Goal: Use online tool/utility: Utilize a website feature to perform a specific function

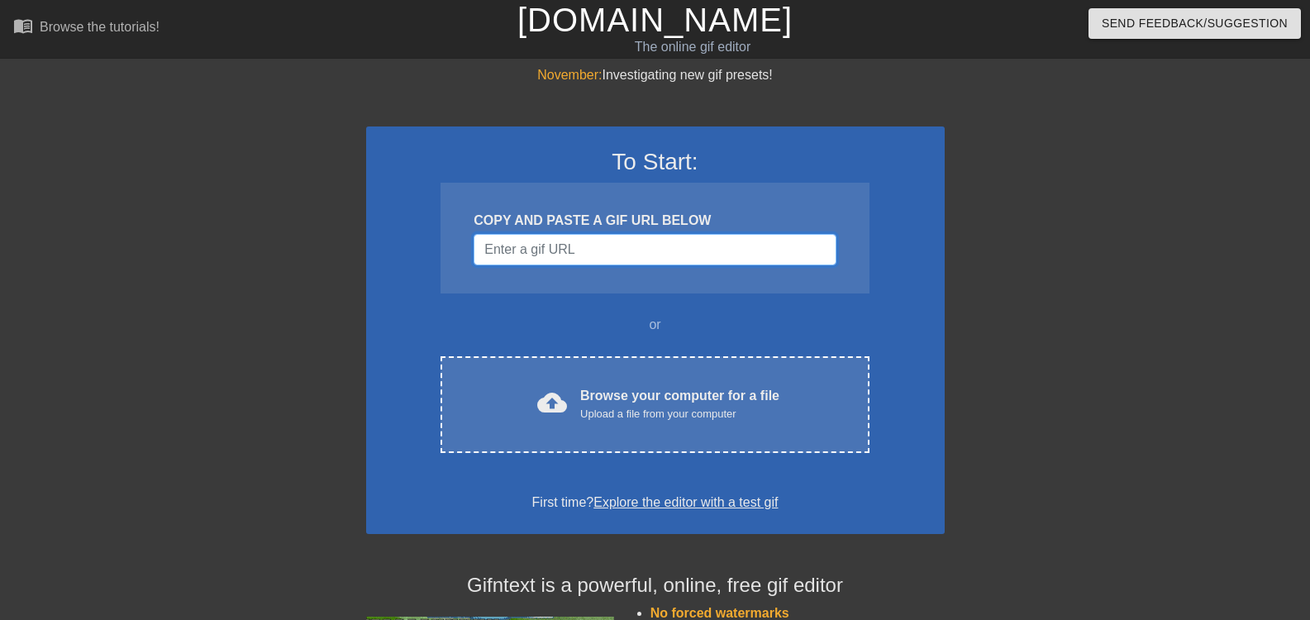
click at [663, 259] on input "Username" at bounding box center [654, 249] width 362 height 31
click at [638, 254] on input "Username" at bounding box center [654, 249] width 362 height 31
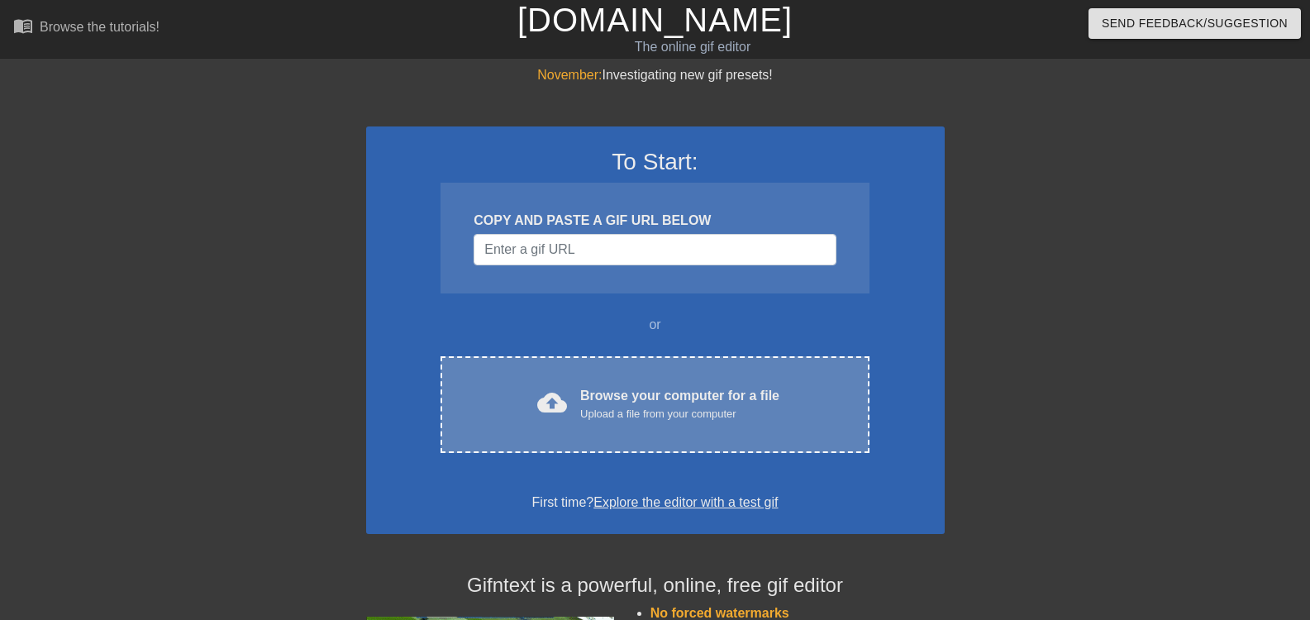
click at [680, 367] on div "cloud_upload Browse your computer for a file Upload a file from your computer C…" at bounding box center [654, 404] width 428 height 97
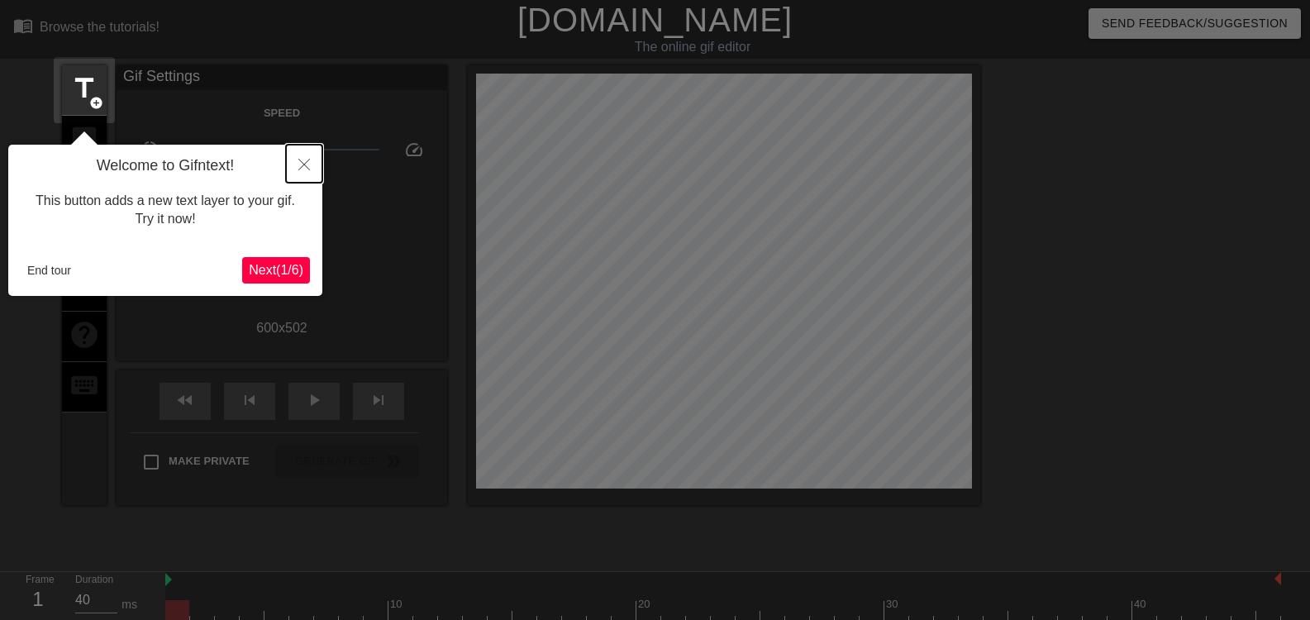
click at [300, 164] on icon "Close" at bounding box center [304, 165] width 12 height 12
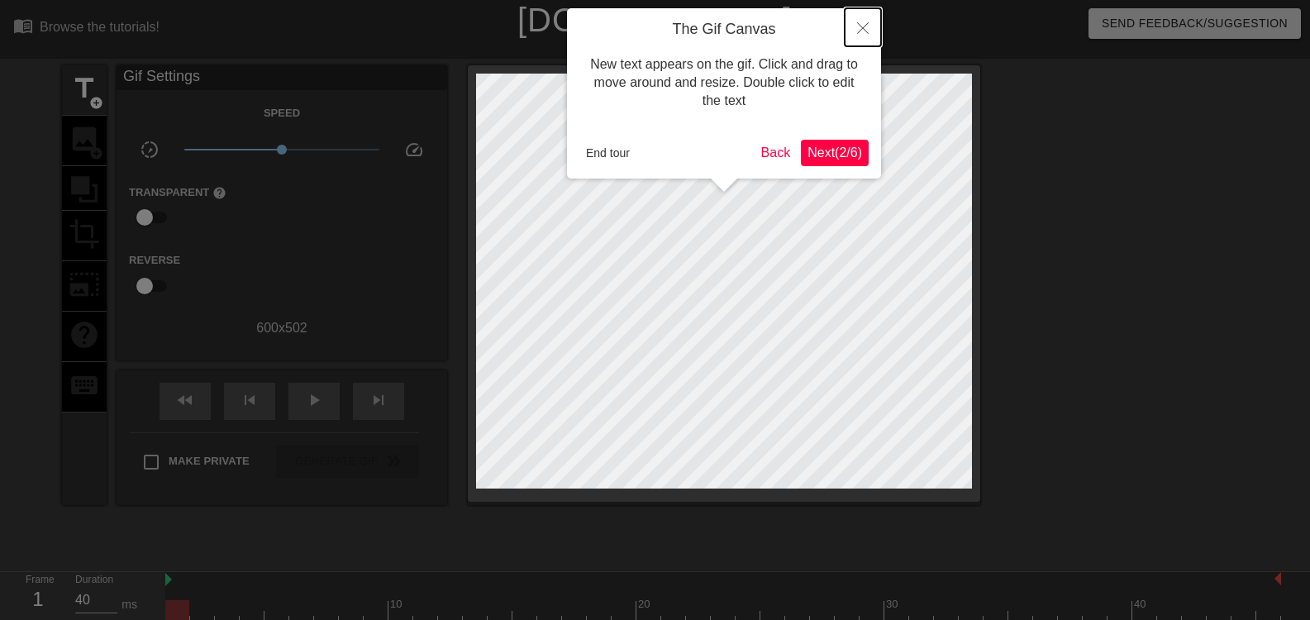
click at [851, 27] on button "Close" at bounding box center [862, 27] width 36 height 38
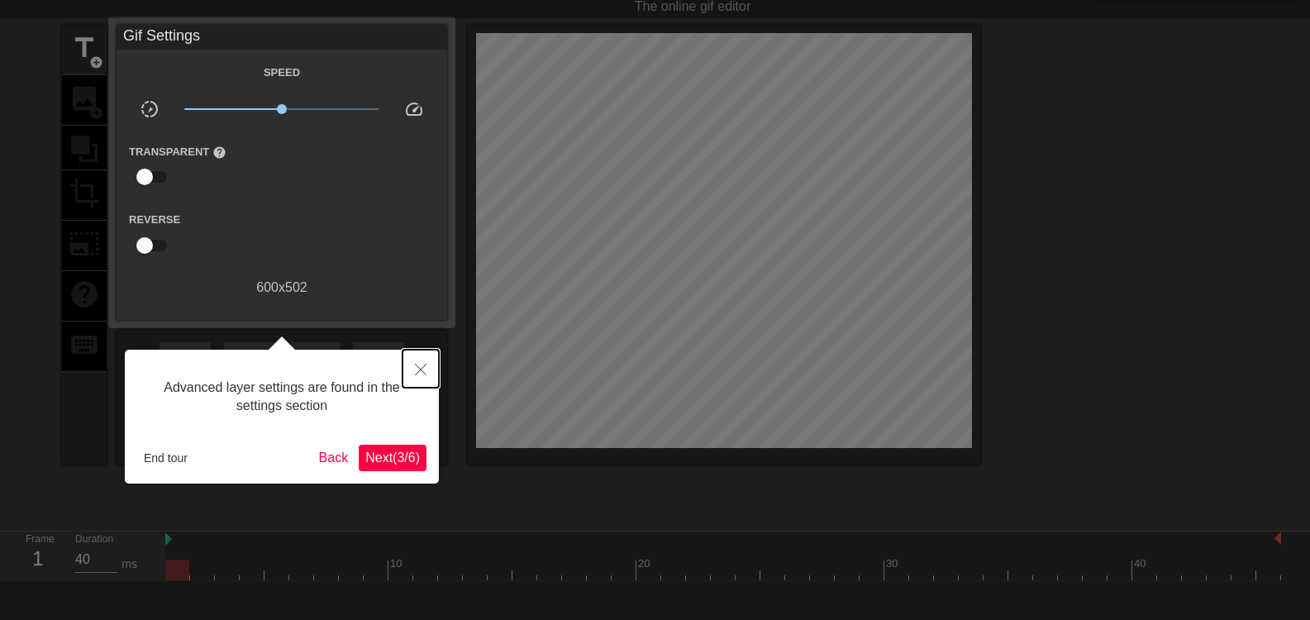
click at [426, 351] on button "Close" at bounding box center [420, 369] width 36 height 38
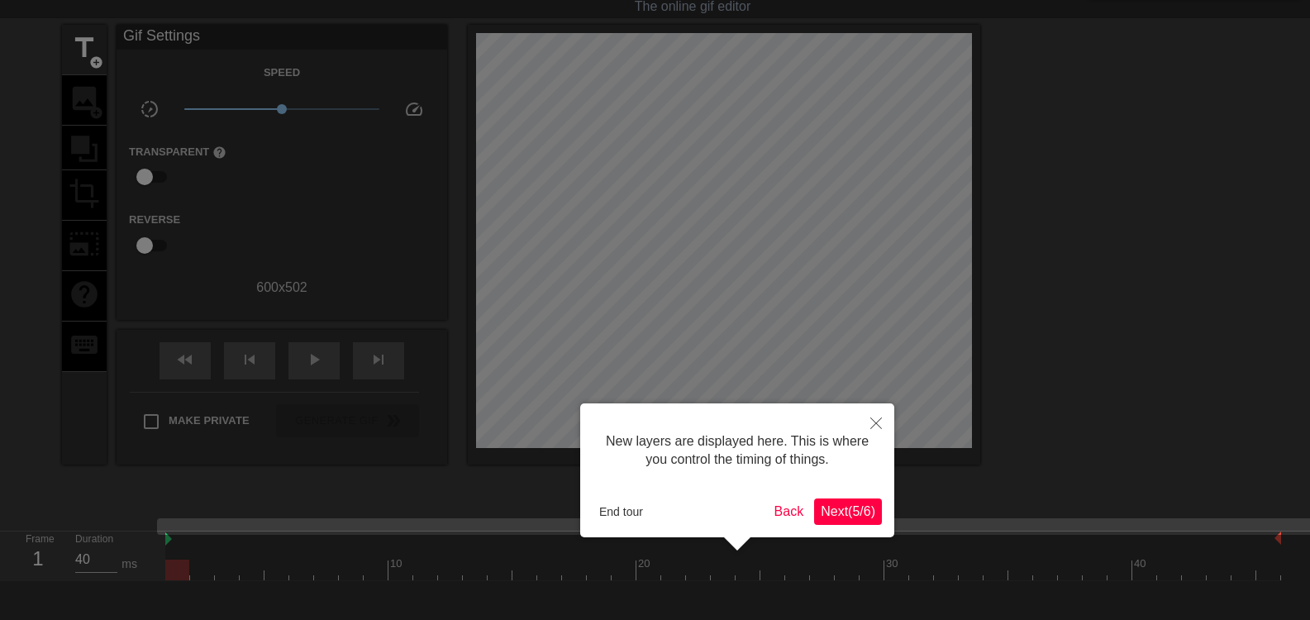
click at [850, 416] on div "New layers are displayed here. This is where you control the timing of things. …" at bounding box center [737, 470] width 314 height 134
click at [640, 513] on button "End tour" at bounding box center [620, 511] width 57 height 25
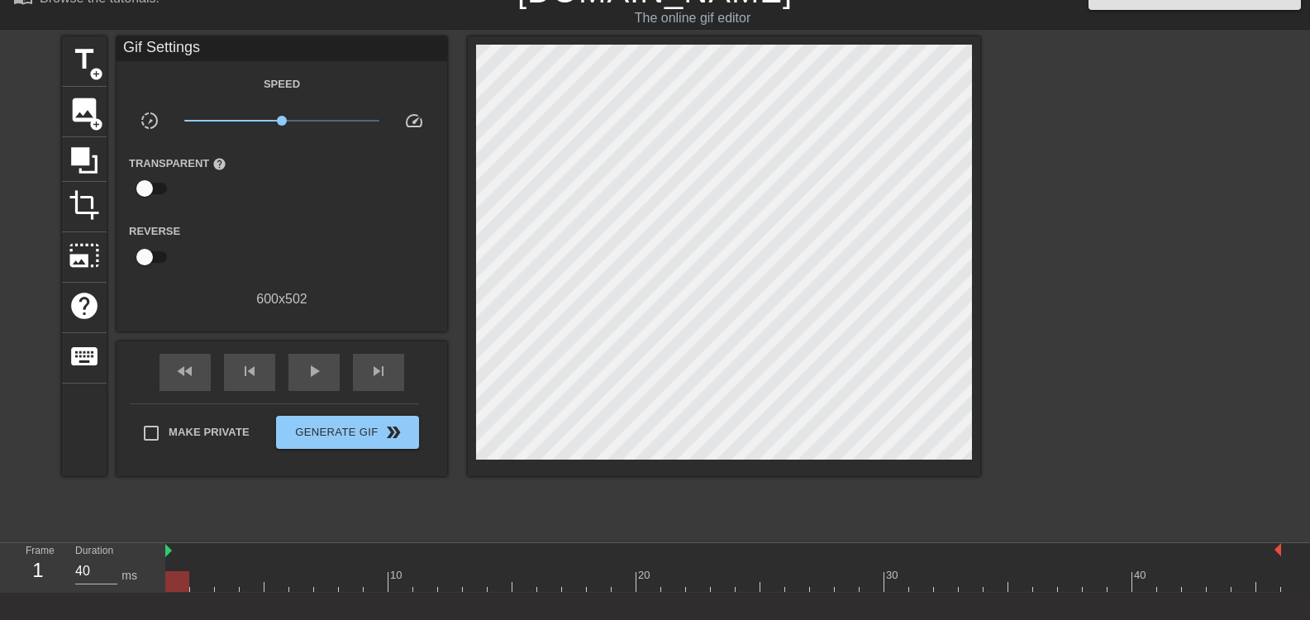
scroll to position [0, 0]
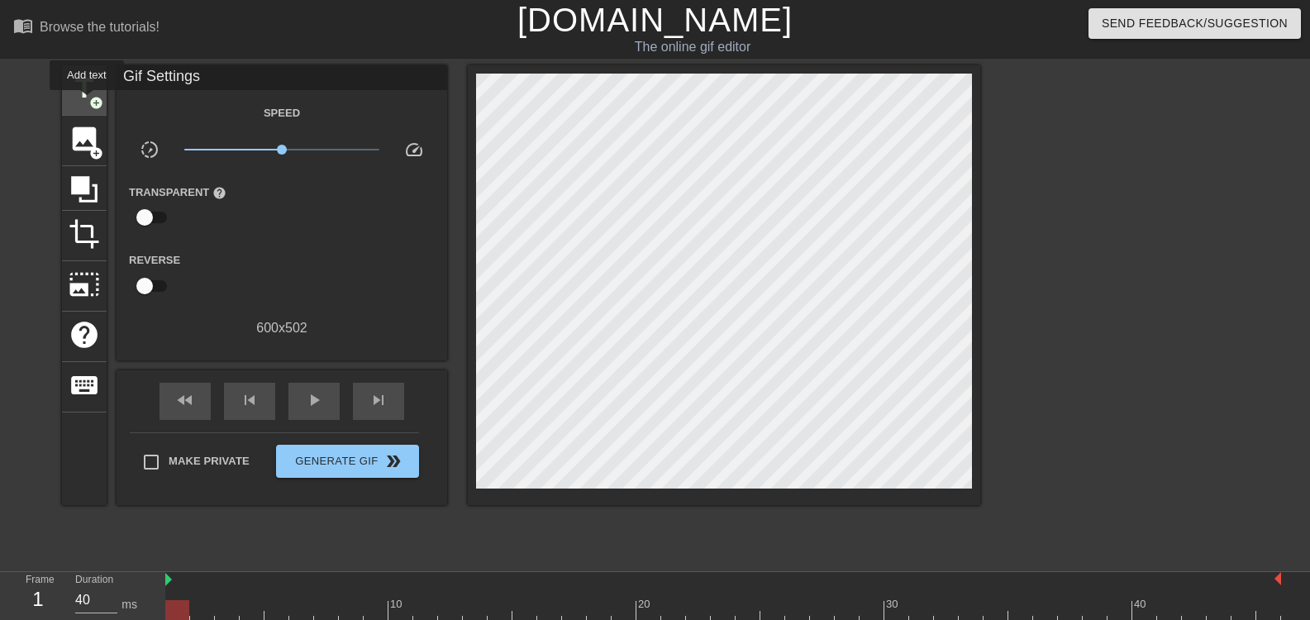
click at [88, 100] on span "title" at bounding box center [84, 88] width 31 height 31
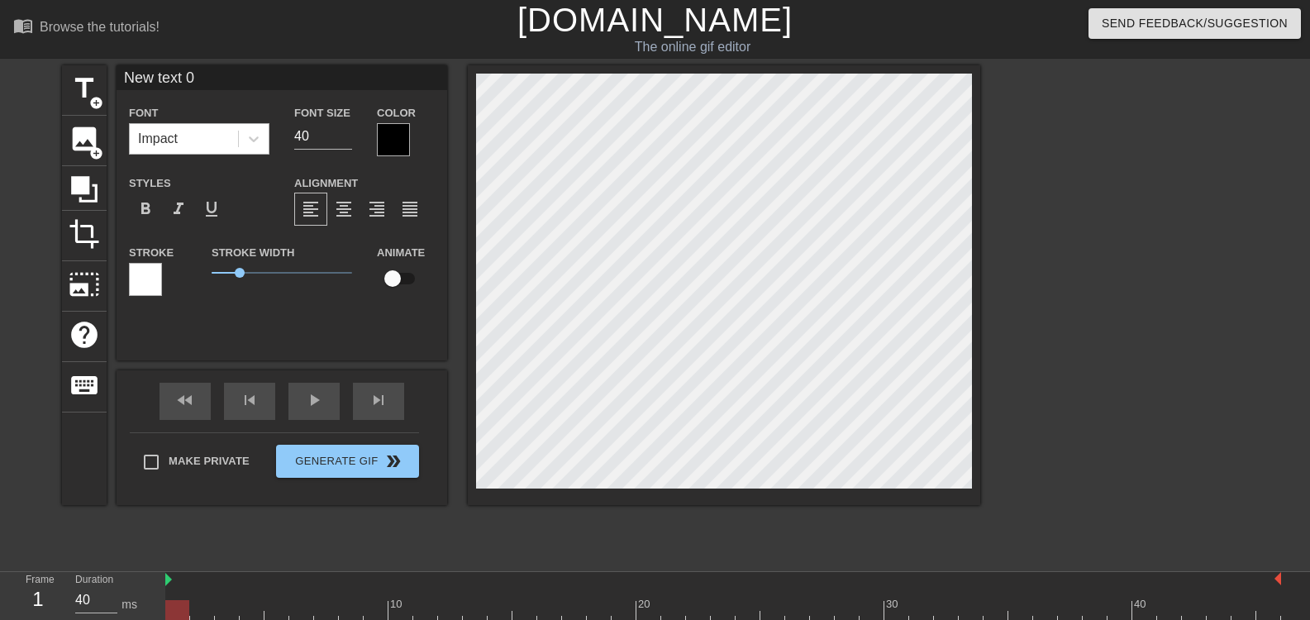
click at [233, 125] on div "Impact" at bounding box center [184, 139] width 108 height 30
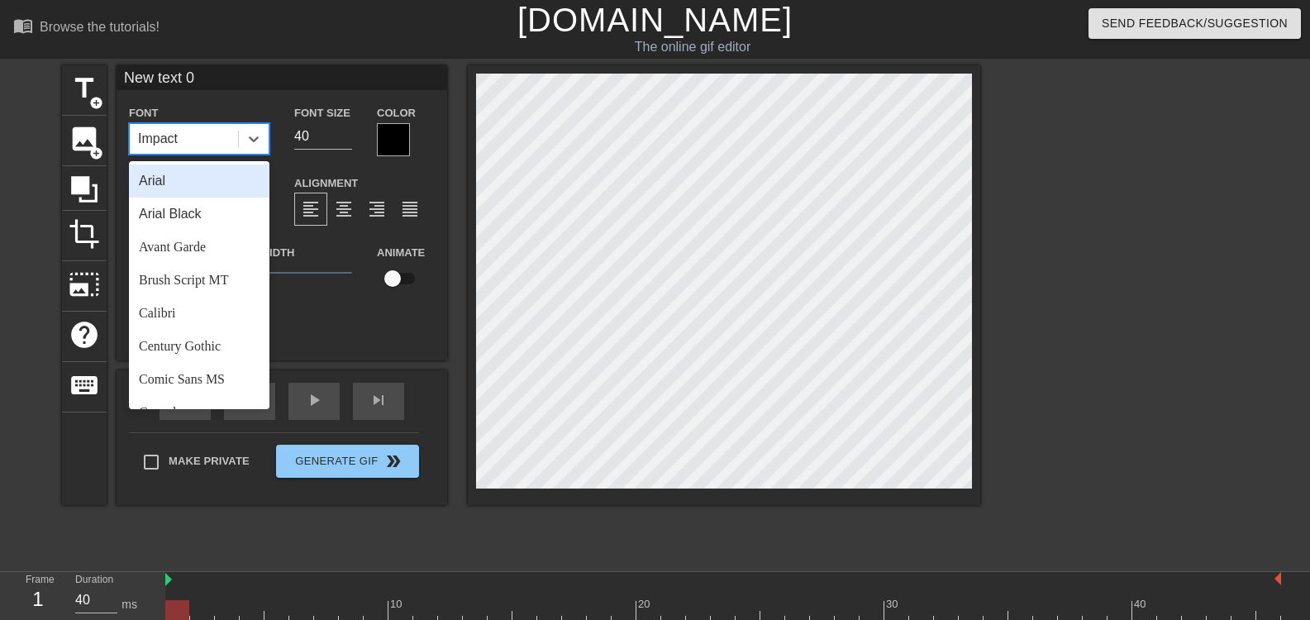
click at [201, 141] on div "Impact" at bounding box center [184, 139] width 108 height 30
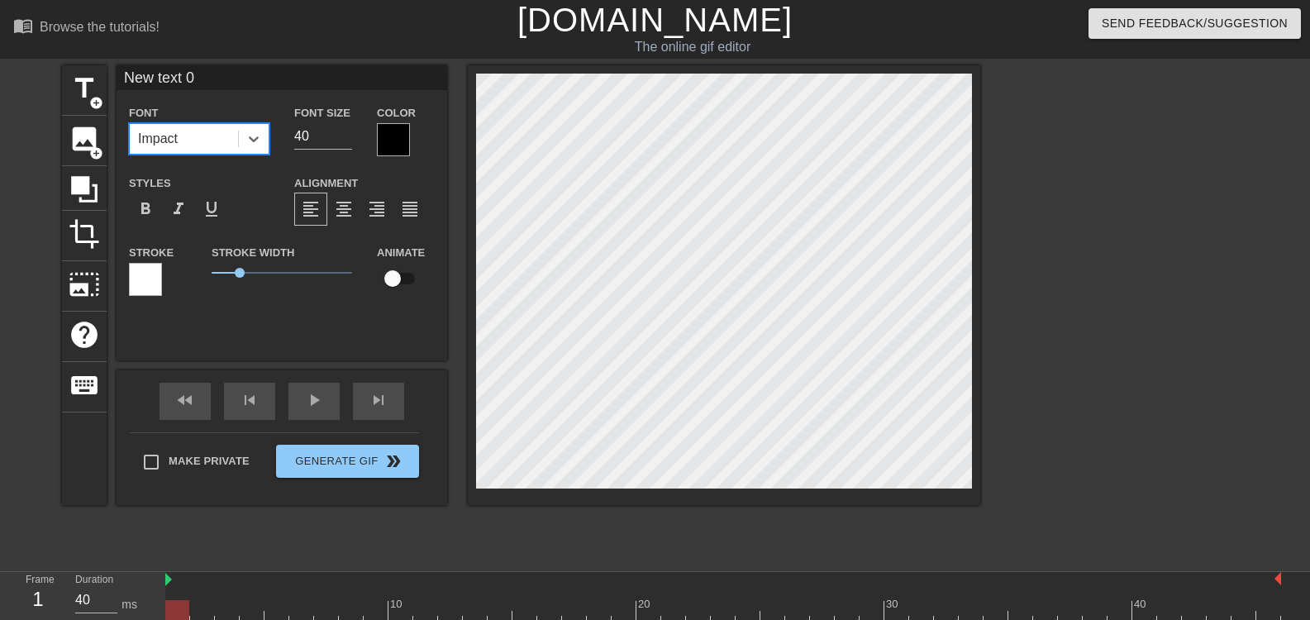
click at [201, 140] on div "Impact" at bounding box center [184, 139] width 108 height 30
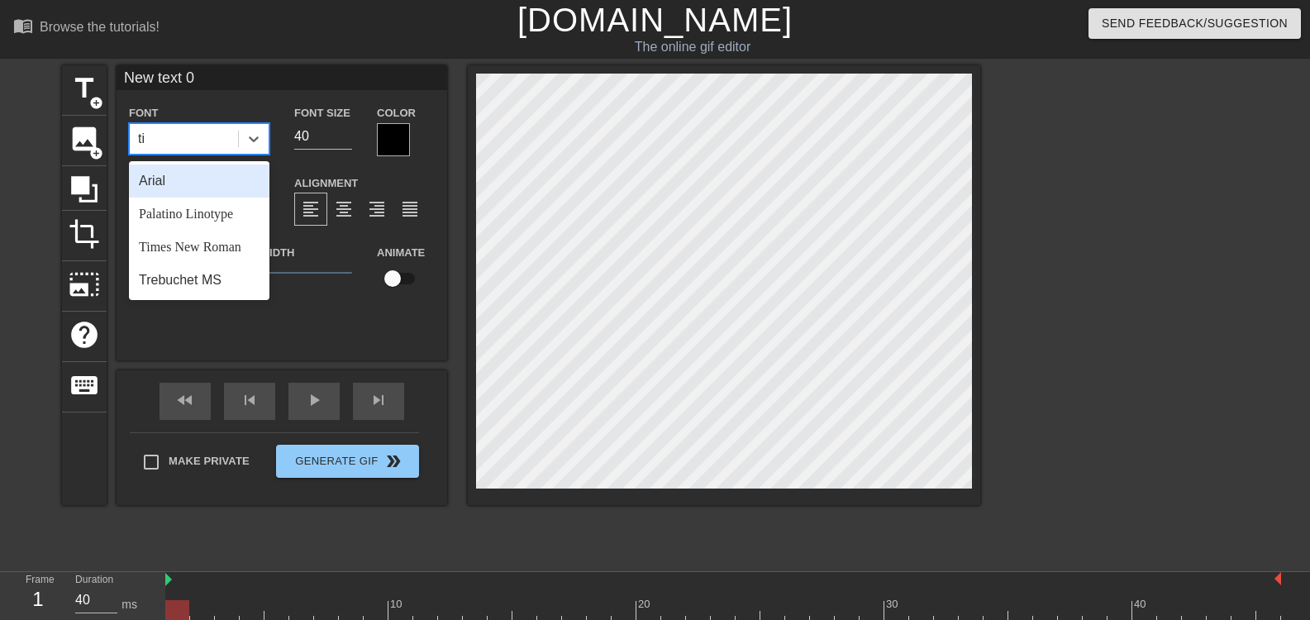
type input "t"
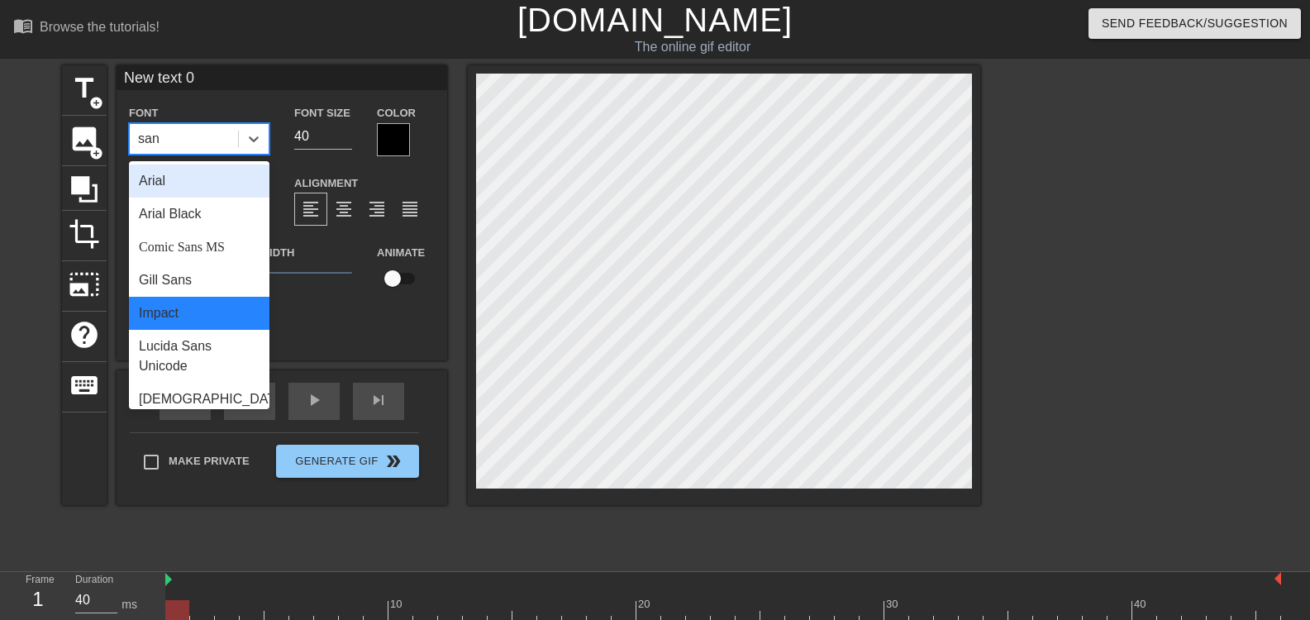
type input "sans"
click at [225, 182] on div "Arial" at bounding box center [199, 180] width 140 height 33
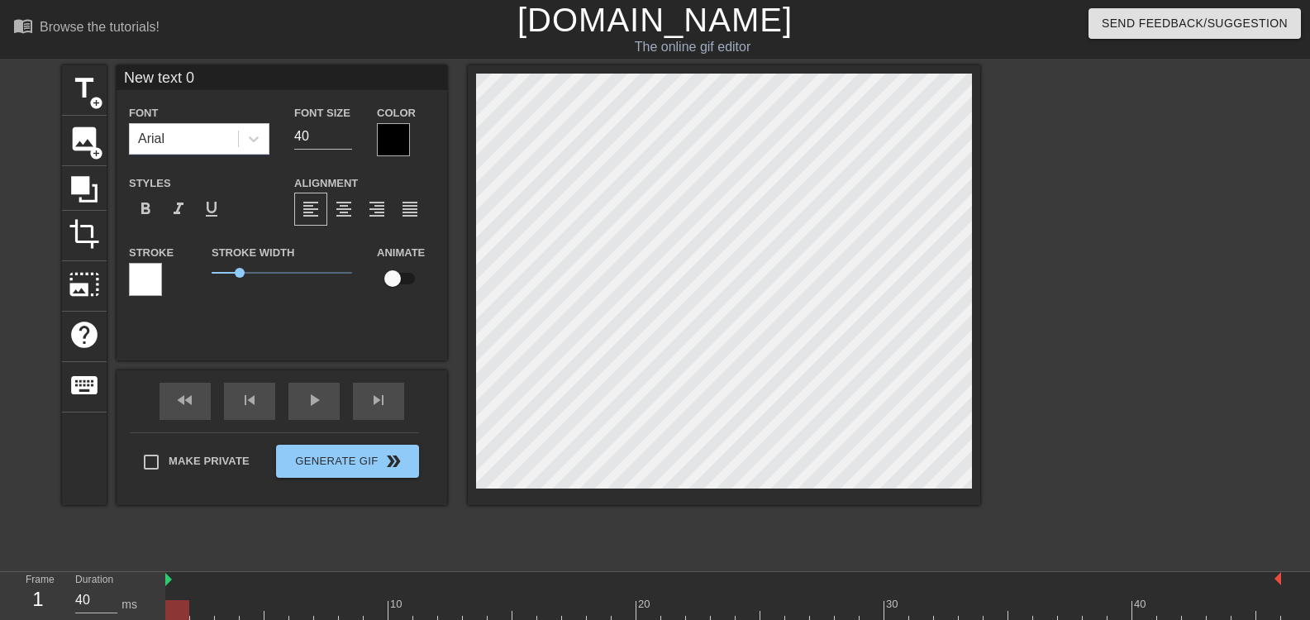
click at [164, 284] on div "Stroke" at bounding box center [158, 269] width 58 height 54
click at [149, 282] on div at bounding box center [145, 279] width 33 height 33
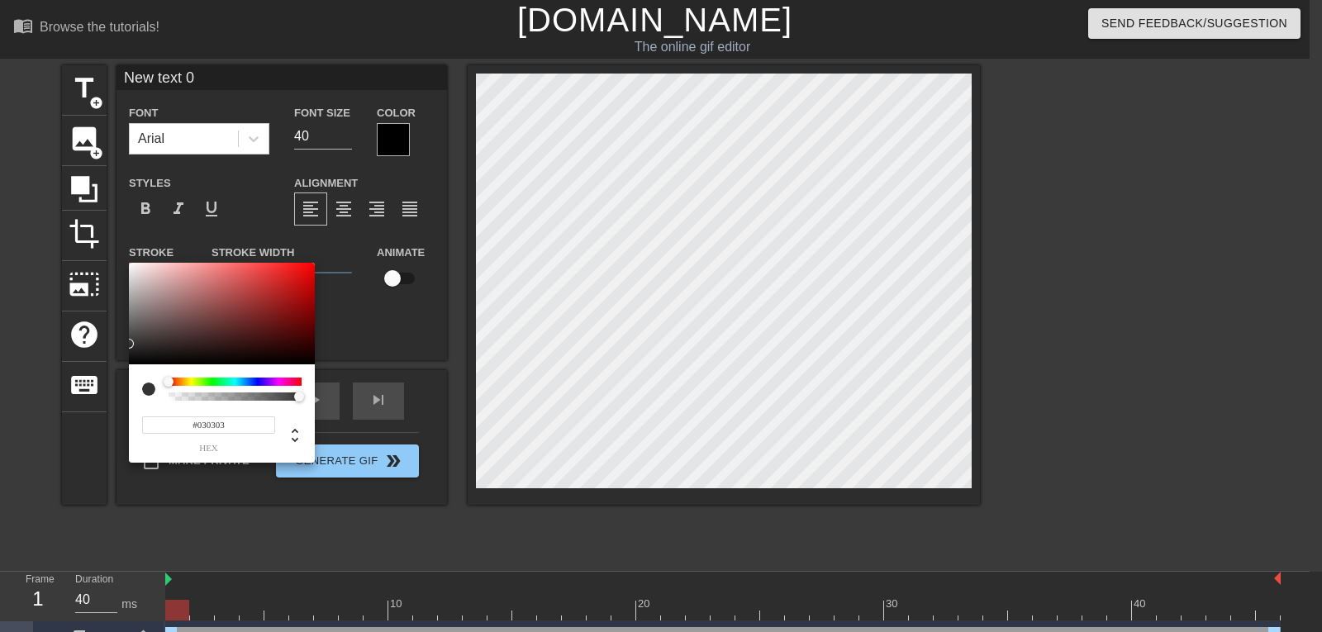
type input "#000000"
drag, startPoint x: 147, startPoint y: 288, endPoint x: 100, endPoint y: 400, distance: 121.8
click at [100, 400] on div "#000000 hex" at bounding box center [661, 316] width 1322 height 632
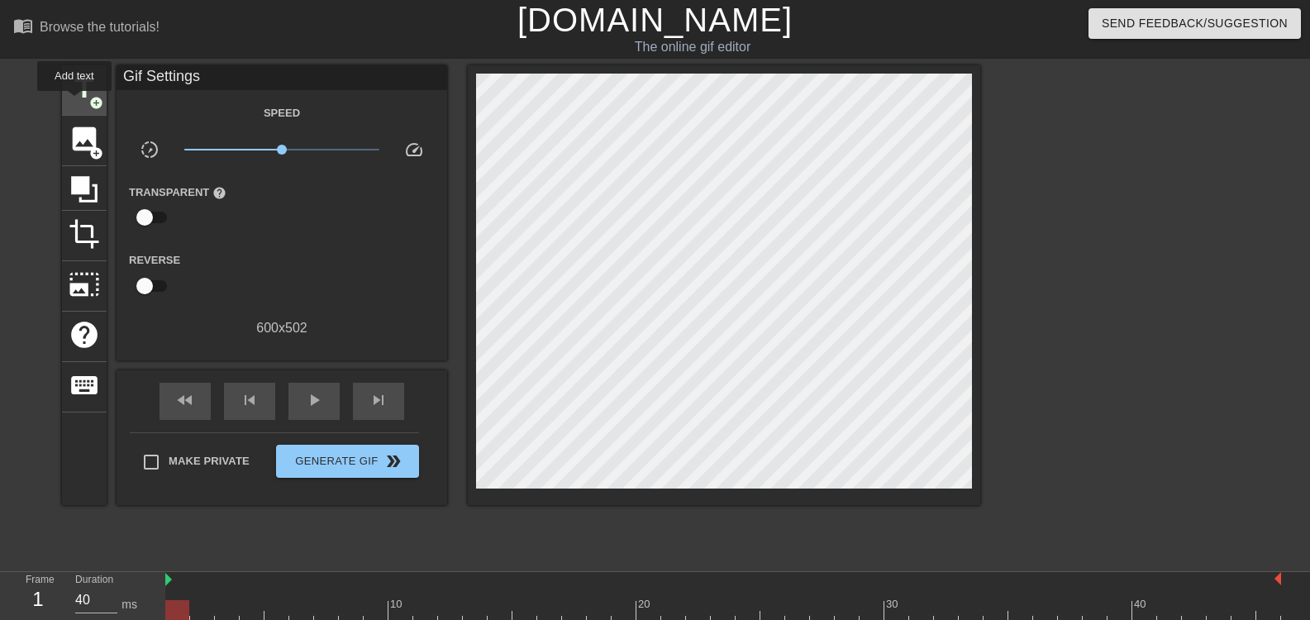
click at [74, 102] on span "title" at bounding box center [84, 88] width 31 height 31
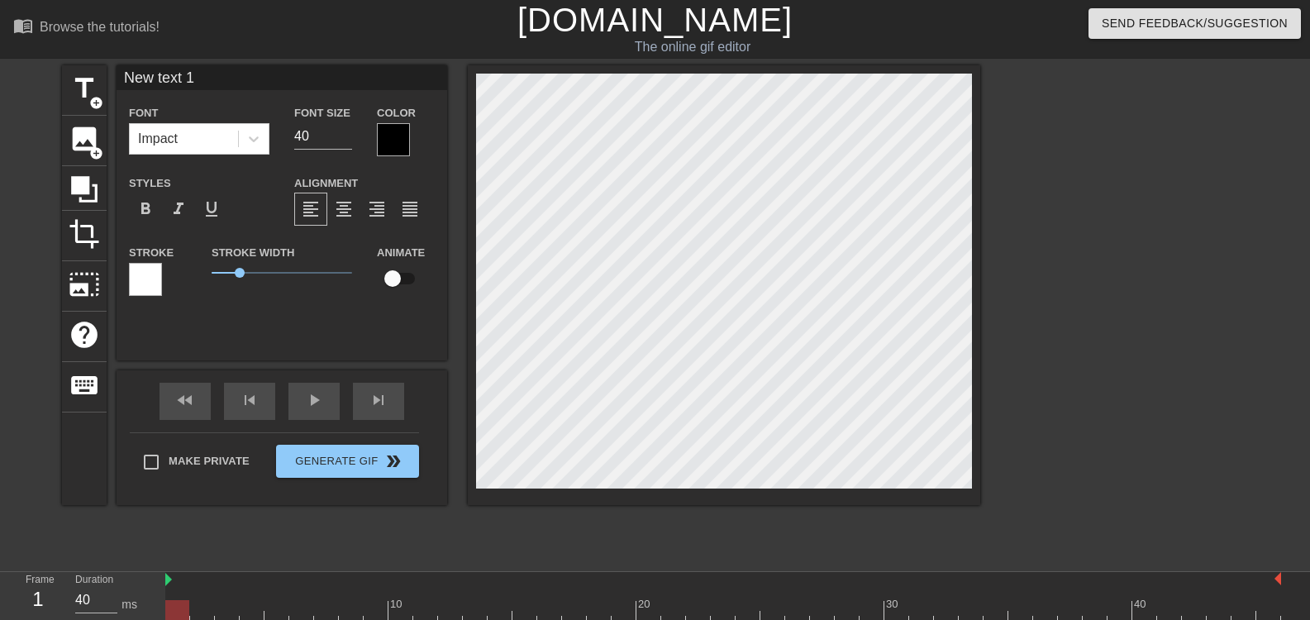
click at [278, 316] on div "New text 1 Font Impact Font Size 40 Color Styles format_bold format_italic form…" at bounding box center [282, 212] width 331 height 295
type input "New text 0"
click at [409, 140] on div at bounding box center [393, 139] width 33 height 33
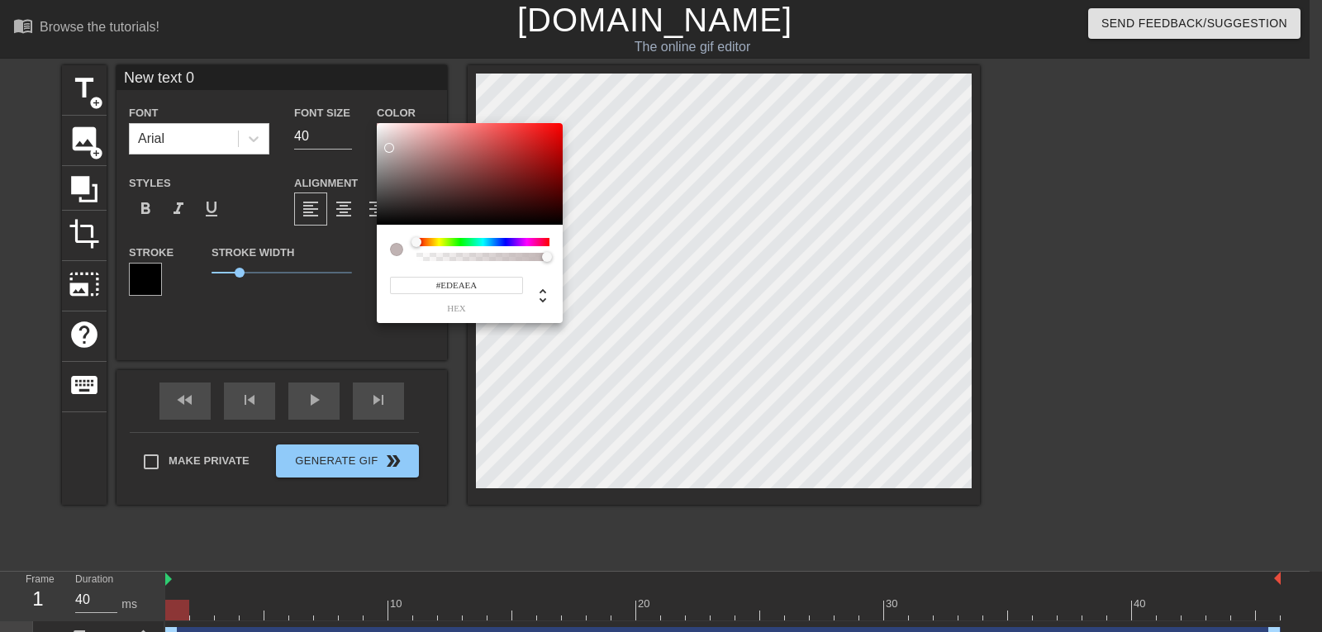
type input "#FFFFFF"
drag, startPoint x: 398, startPoint y: 167, endPoint x: 349, endPoint y: 71, distance: 107.9
click at [349, 71] on div "#FFFFFF hex" at bounding box center [661, 316] width 1322 height 632
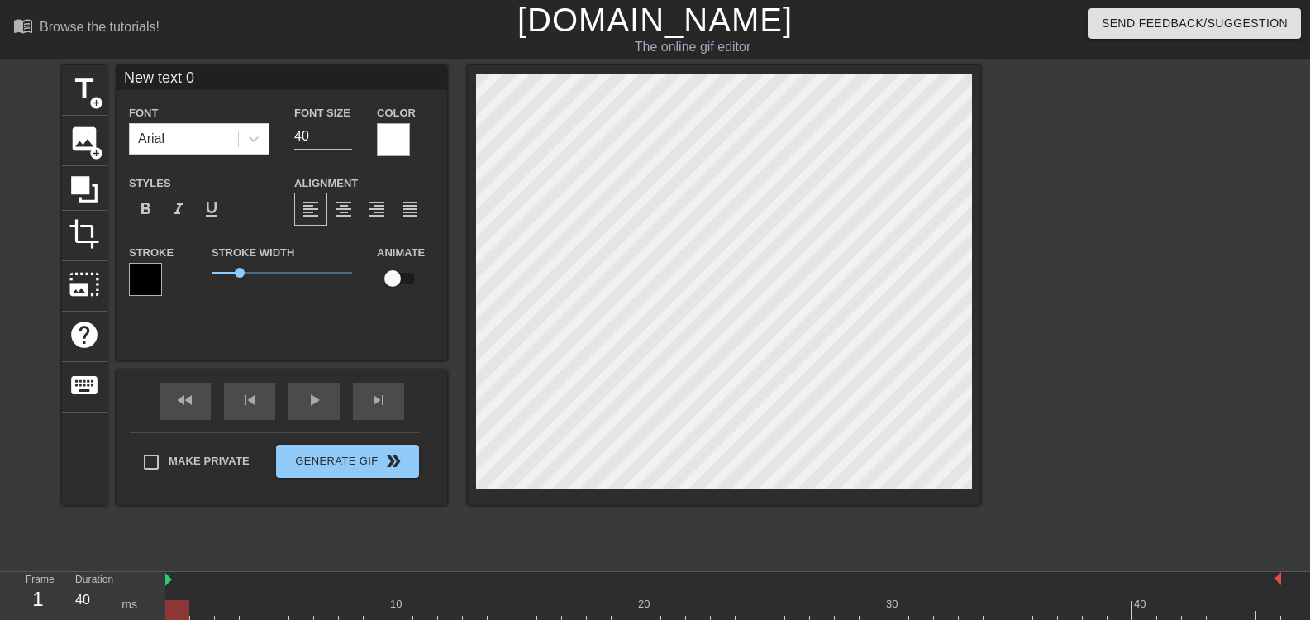
click at [151, 272] on div at bounding box center [145, 279] width 33 height 33
click at [256, 276] on span "1.6" at bounding box center [282, 273] width 140 height 20
click at [330, 142] on input "40" at bounding box center [323, 136] width 58 height 26
click at [254, 147] on div at bounding box center [254, 139] width 30 height 30
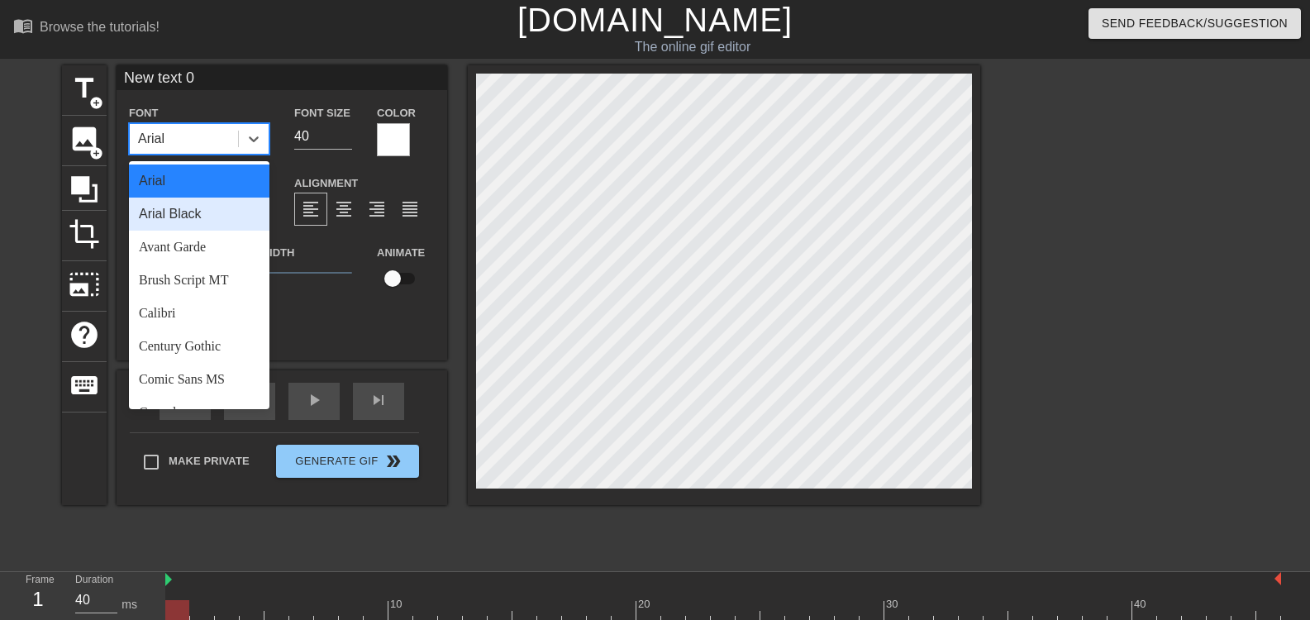
click at [196, 214] on div "Arial Black" at bounding box center [199, 213] width 140 height 33
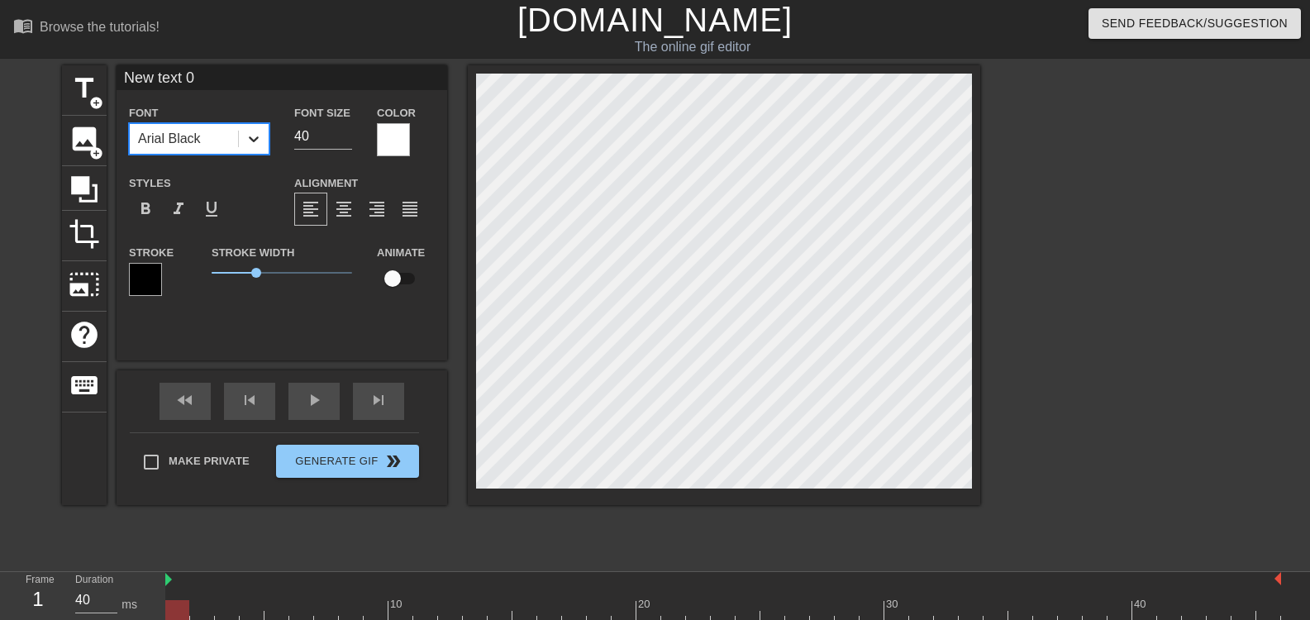
click at [262, 148] on div at bounding box center [254, 139] width 30 height 30
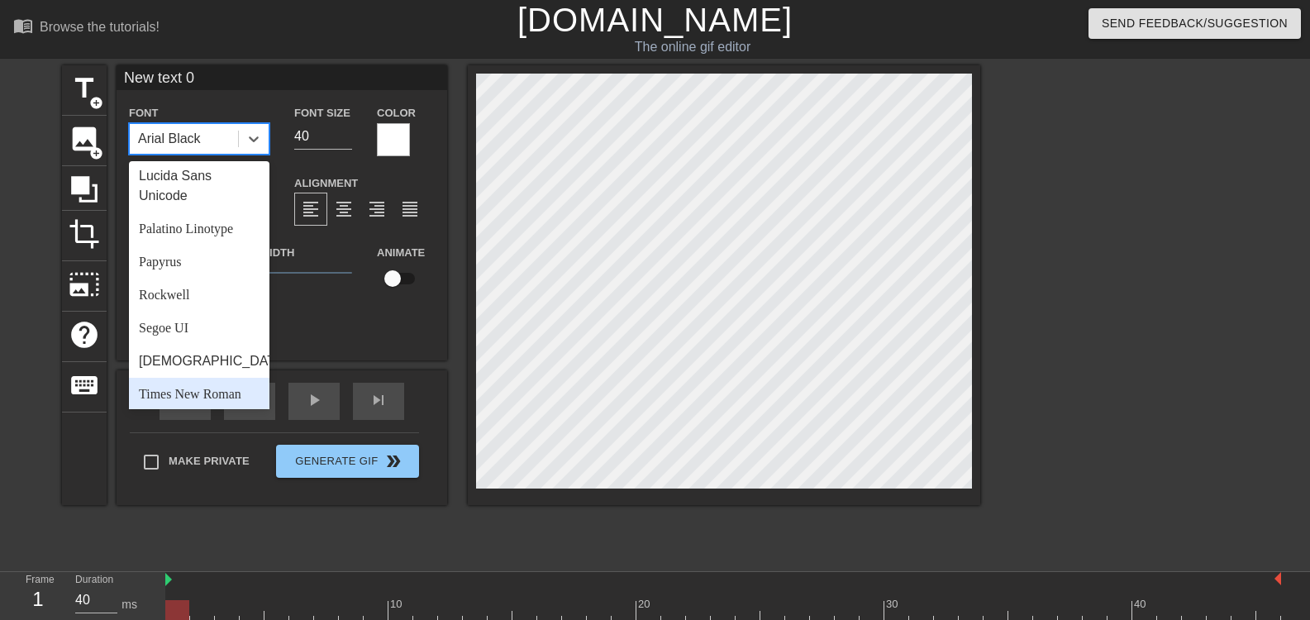
scroll to position [426, 0]
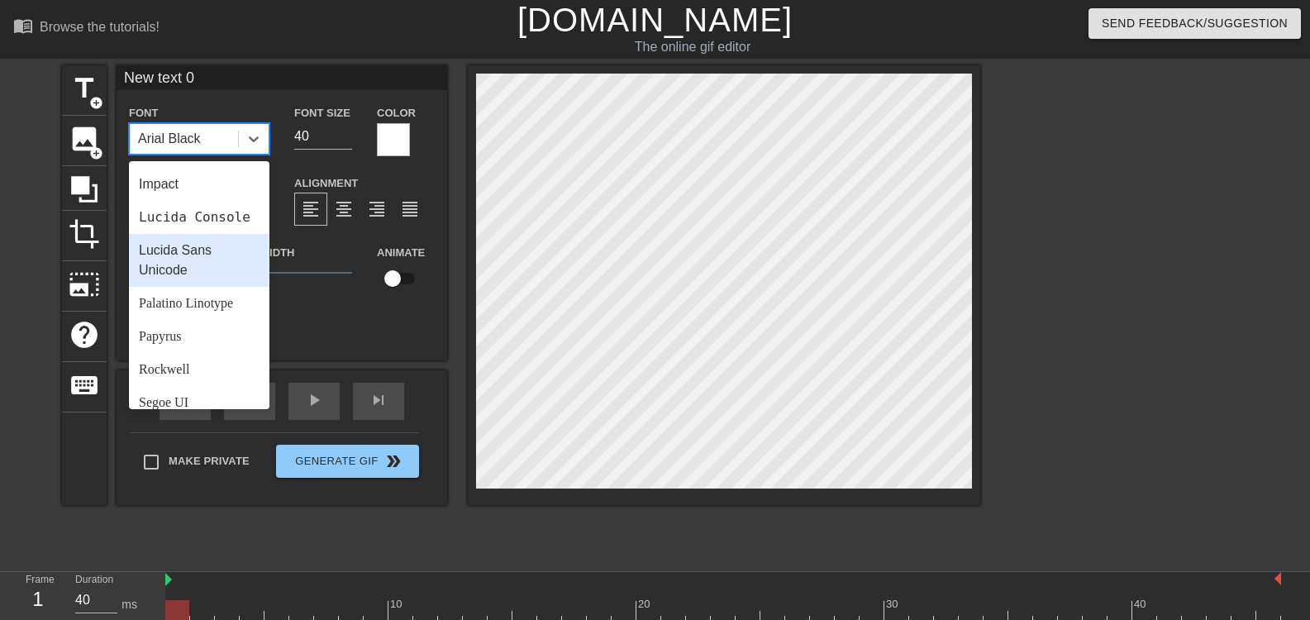
click at [207, 280] on div "Lucida Sans Unicode" at bounding box center [199, 260] width 140 height 53
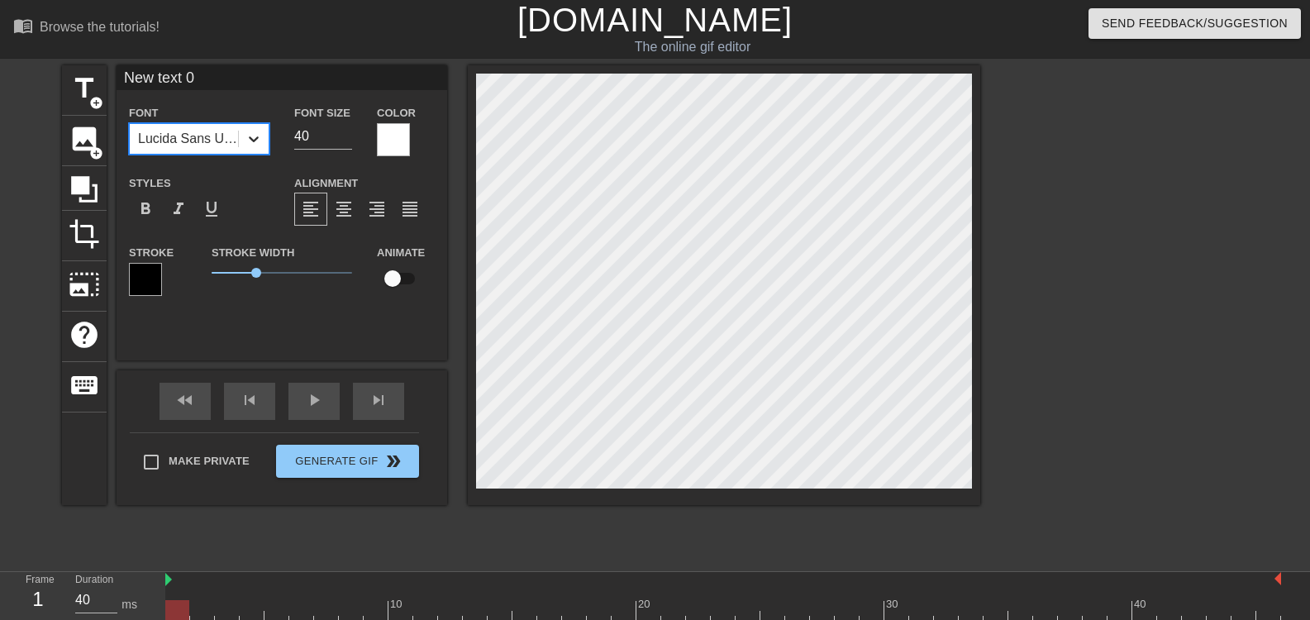
click at [258, 140] on icon at bounding box center [253, 139] width 17 height 17
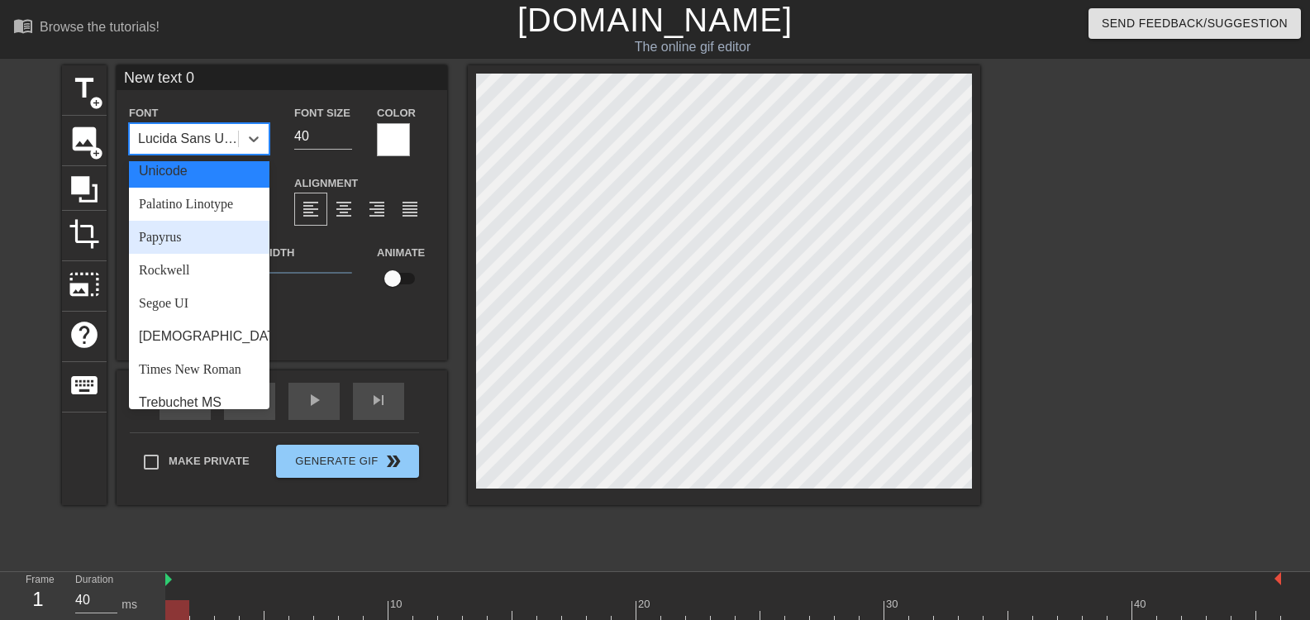
scroll to position [592, 0]
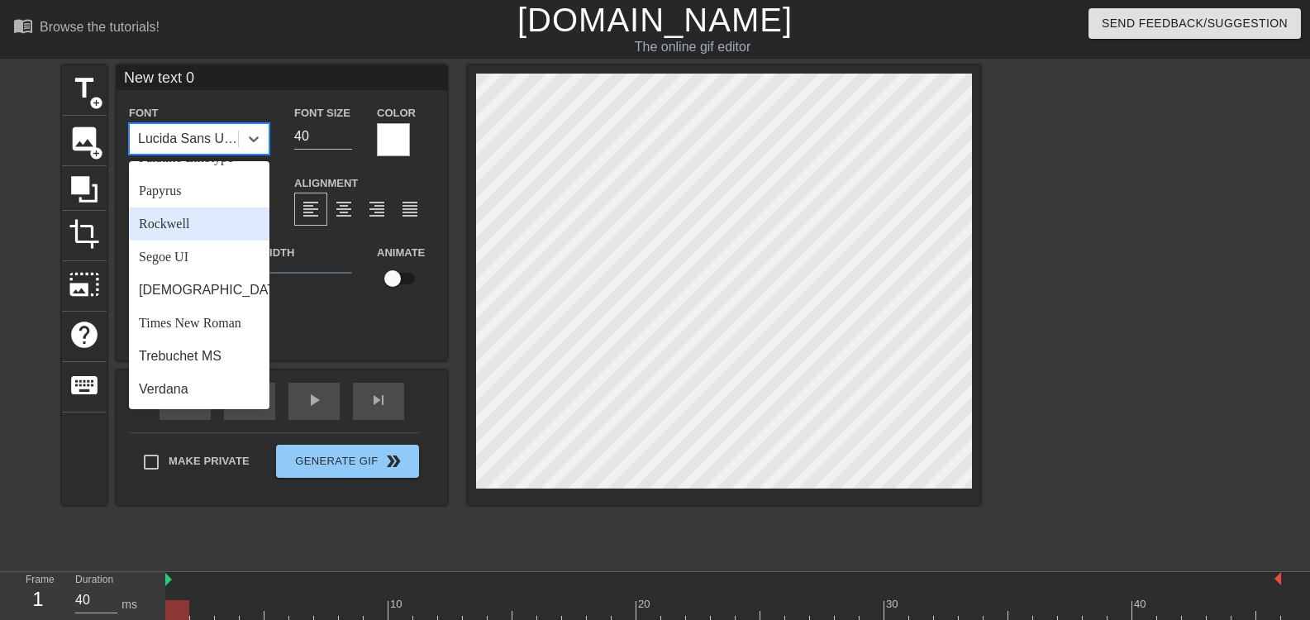
click at [189, 219] on div "Rockwell" at bounding box center [199, 223] width 140 height 33
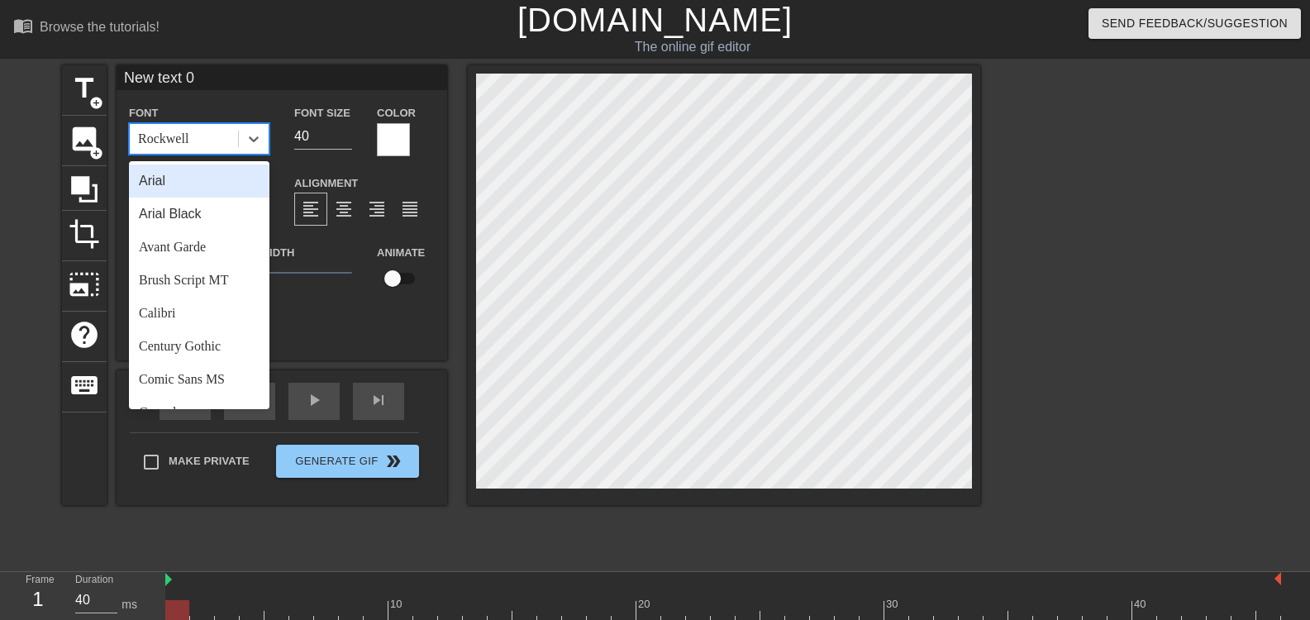
click at [234, 129] on div "Rockwell" at bounding box center [184, 139] width 108 height 30
click at [197, 245] on div "Avant Garde" at bounding box center [199, 247] width 140 height 33
click at [254, 150] on div at bounding box center [254, 139] width 30 height 30
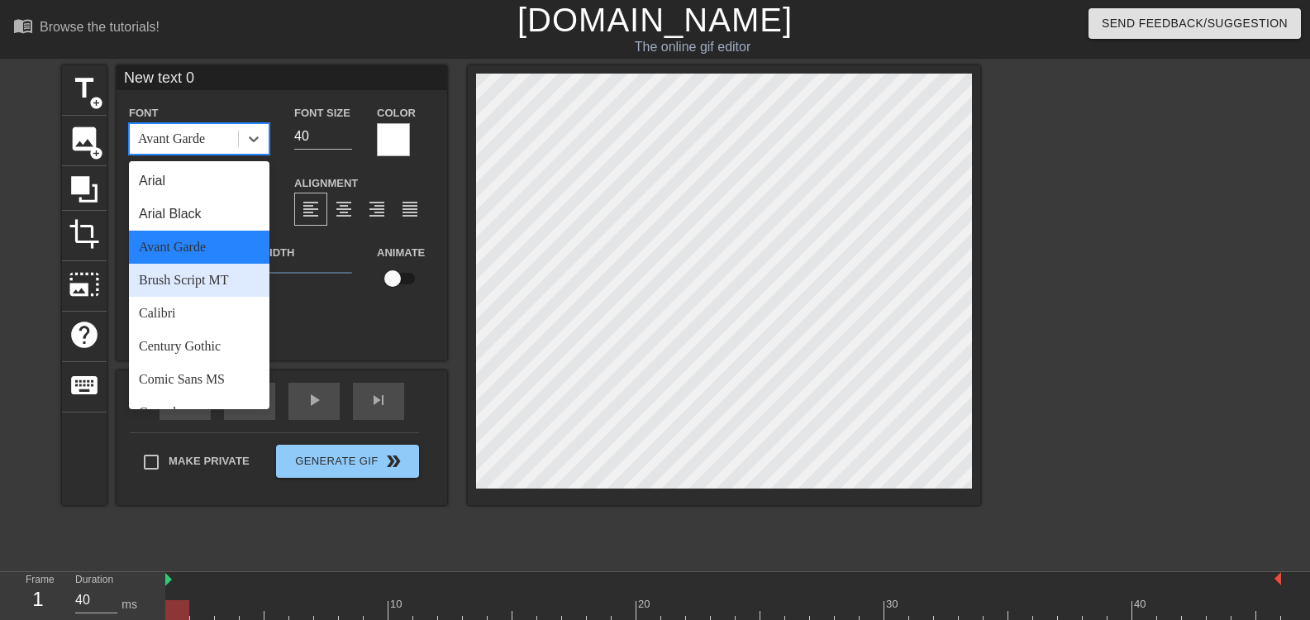
click at [202, 279] on div "Brush Script MT" at bounding box center [199, 280] width 140 height 33
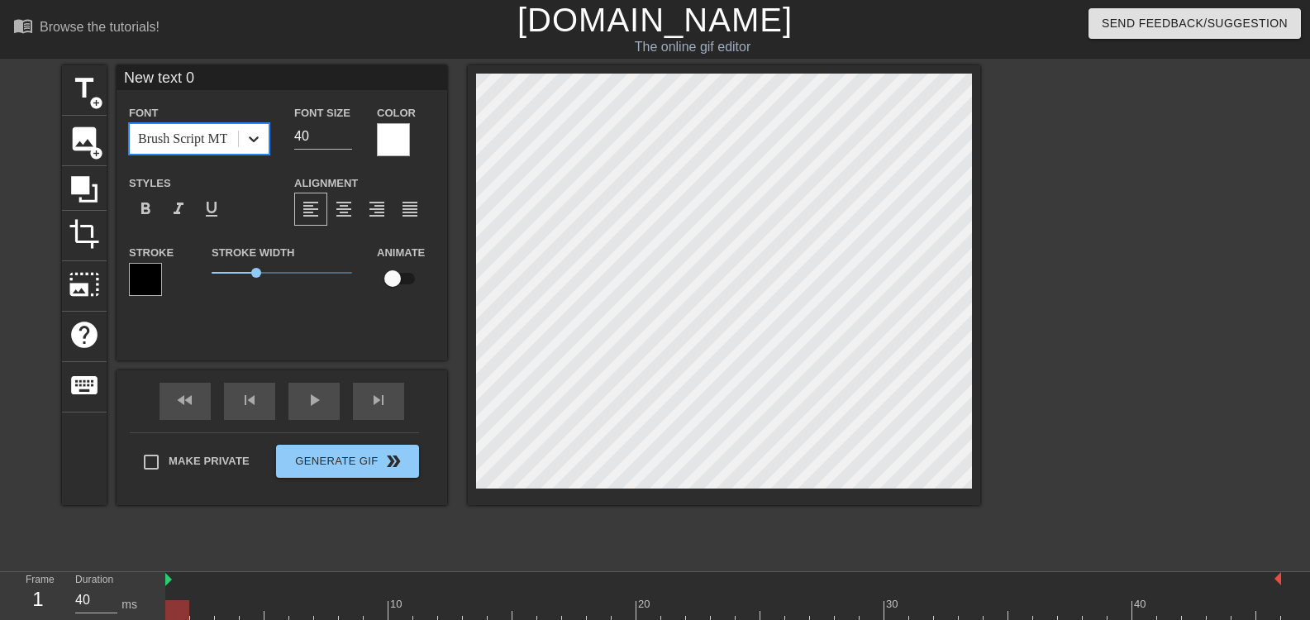
click at [266, 124] on div at bounding box center [254, 139] width 30 height 30
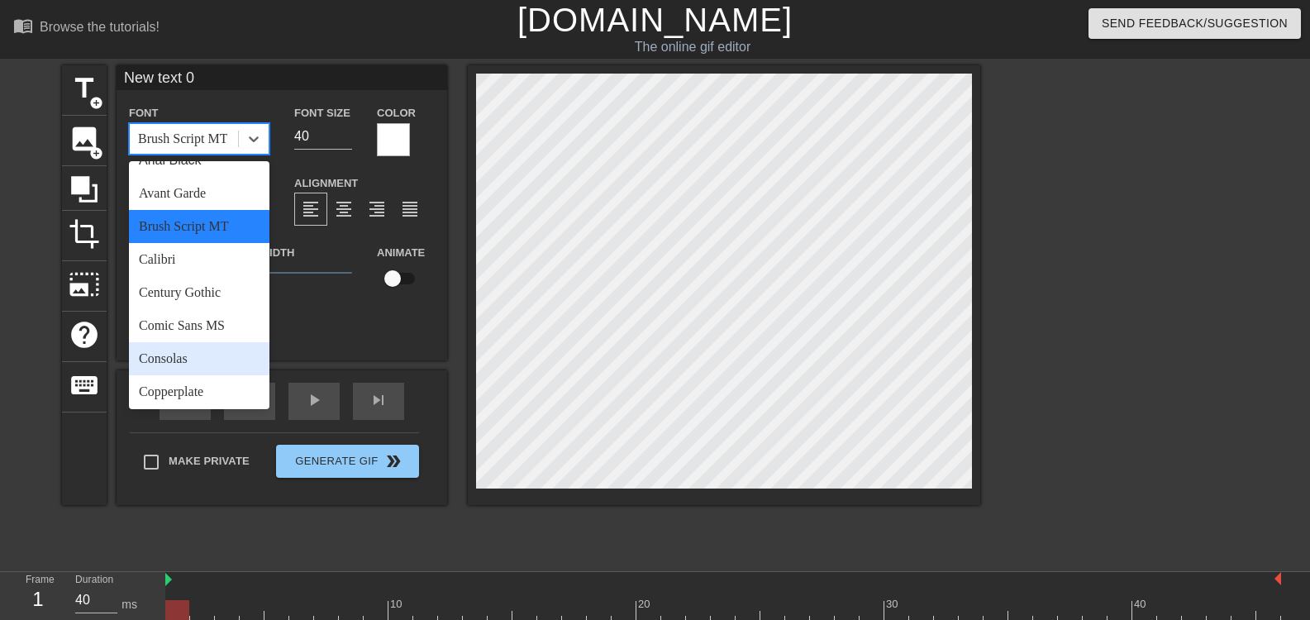
scroll to position [83, 0]
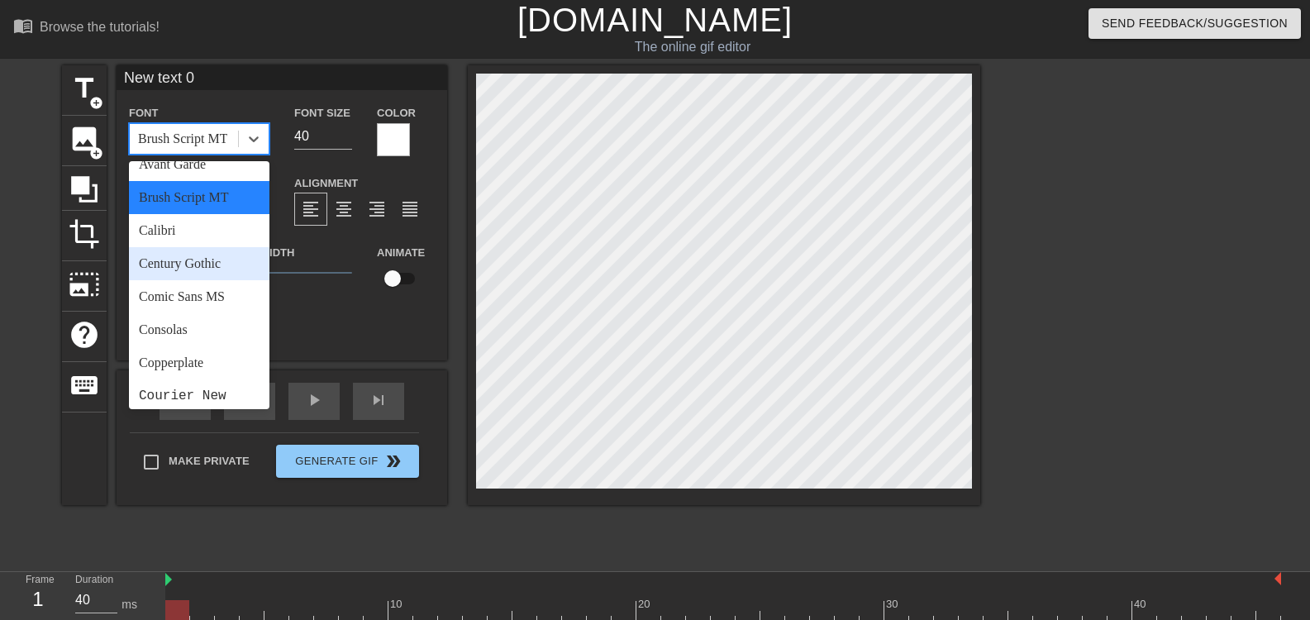
click at [197, 225] on div "Calibri" at bounding box center [199, 230] width 140 height 33
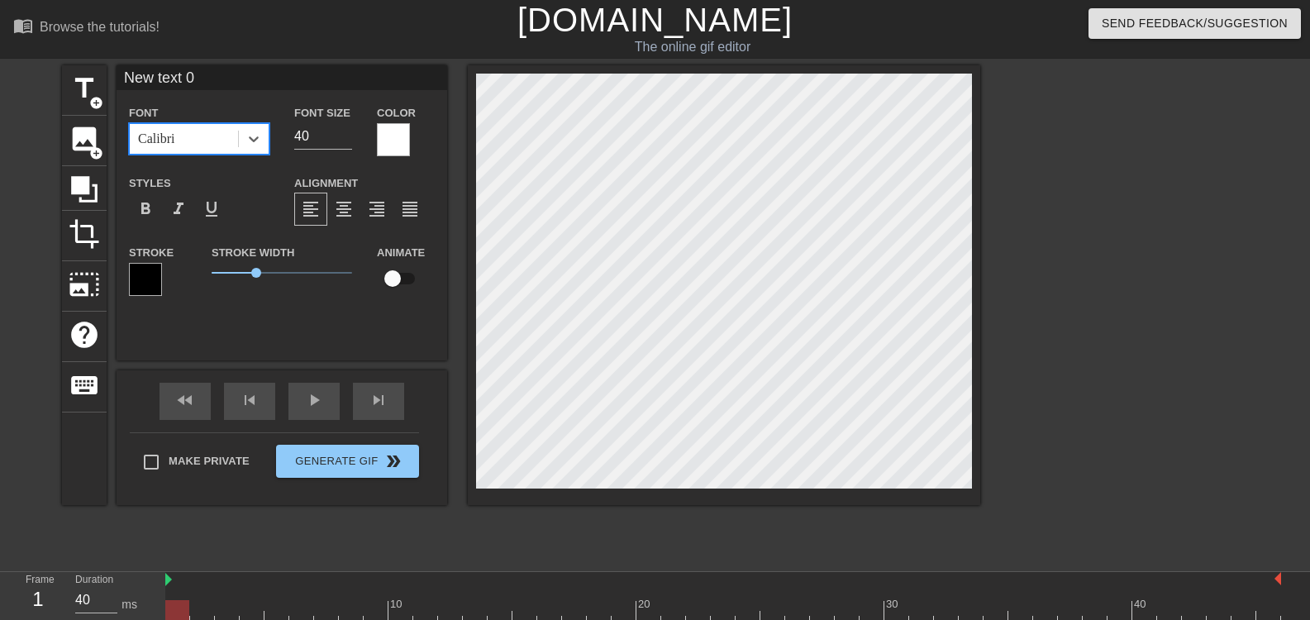
click at [231, 150] on div "Calibri" at bounding box center [184, 139] width 108 height 30
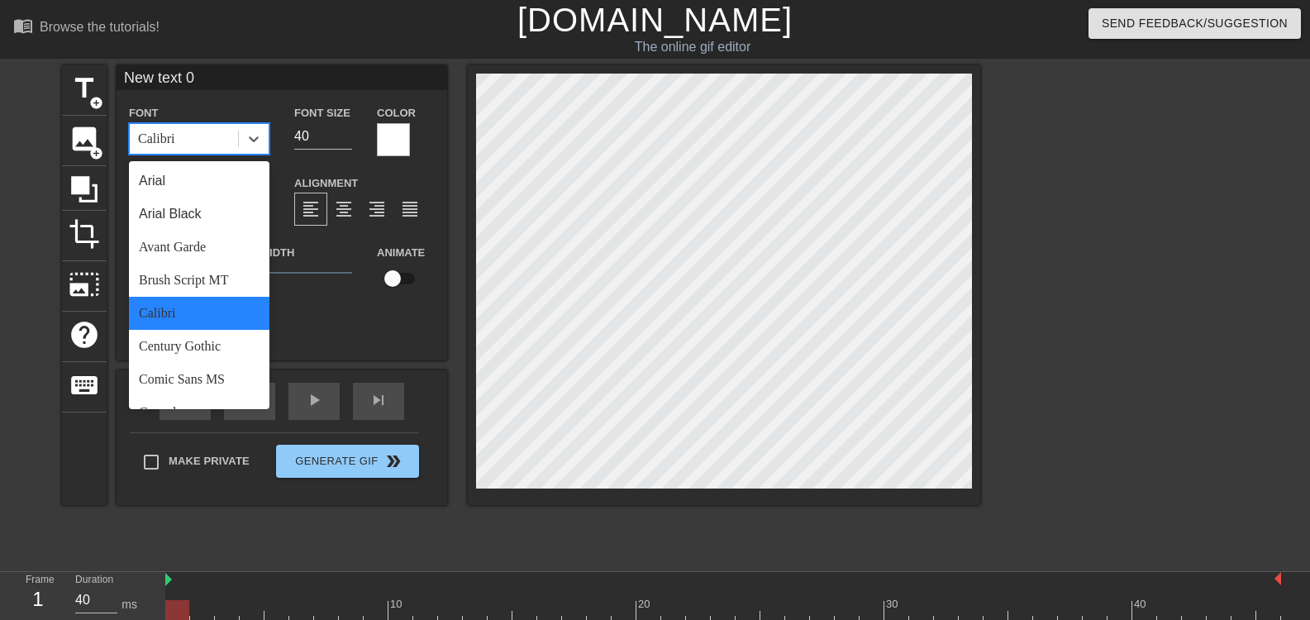
scroll to position [165, 0]
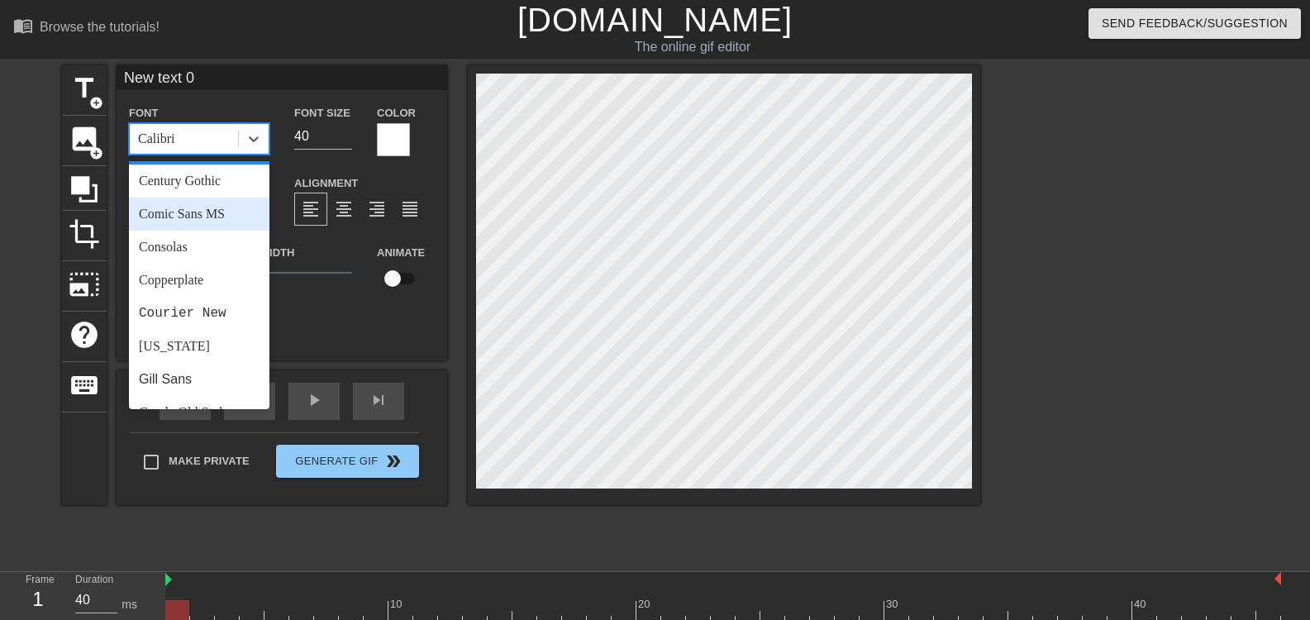
click at [217, 221] on div "Comic Sans MS" at bounding box center [199, 213] width 140 height 33
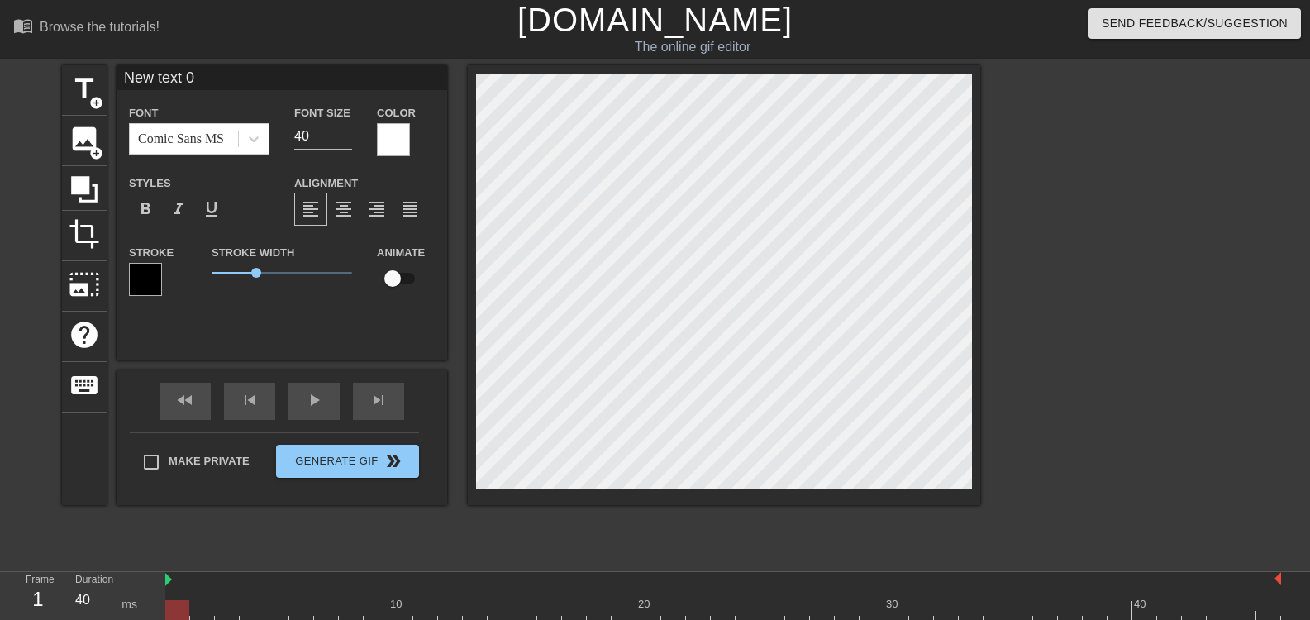
scroll to position [2, 3]
type input "Y"
type textarea "YO"
type input "YOu"
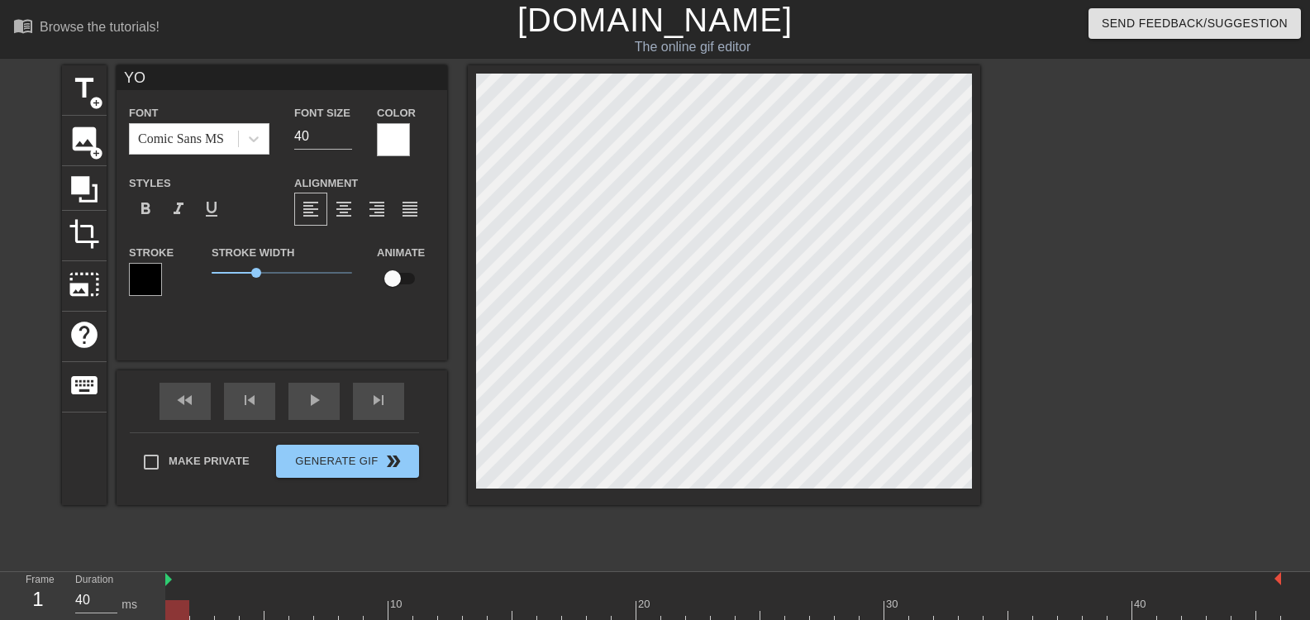
type textarea "YOu"
type input "YOu"
type textarea "YOu"
